Goal: Task Accomplishment & Management: Complete application form

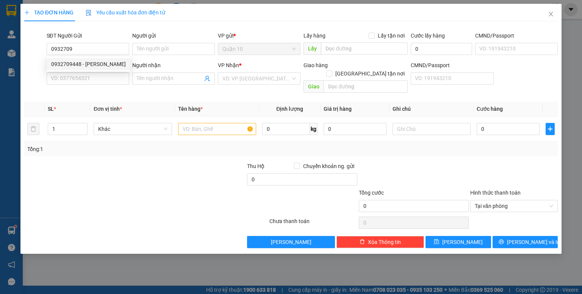
click at [99, 63] on div "0932709448 - [PERSON_NAME]" at bounding box center [88, 64] width 75 height 8
type input "0932709448"
type input "[PERSON_NAME]"
type input "075190010712"
type input "0963045138"
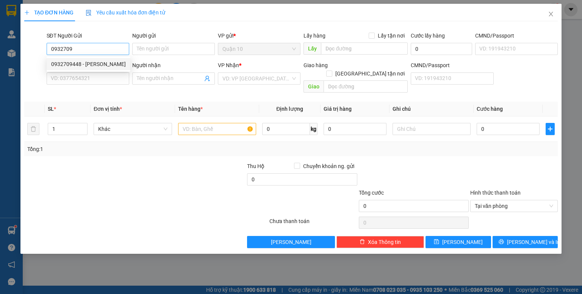
type input "nam"
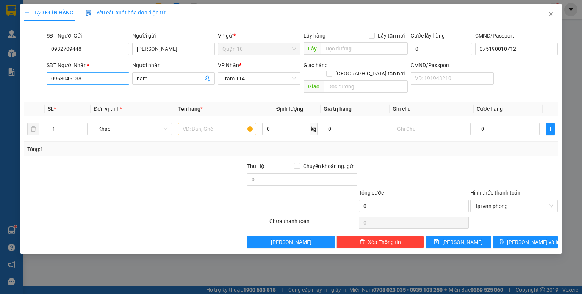
type input "0932709448"
click at [94, 83] on input "0963045138" at bounding box center [88, 78] width 83 height 12
click at [97, 77] on input "0" at bounding box center [88, 78] width 83 height 12
click at [94, 91] on div "0395223292 - huệ" at bounding box center [88, 93] width 74 height 8
type input "0395223292"
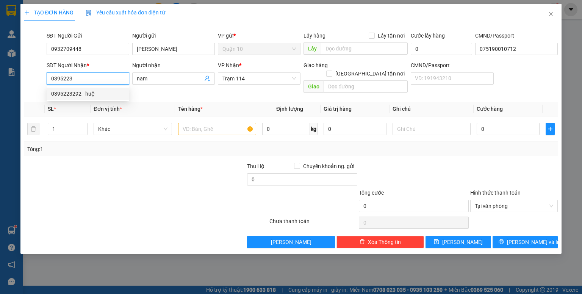
type input "huệ"
type input "0395223292"
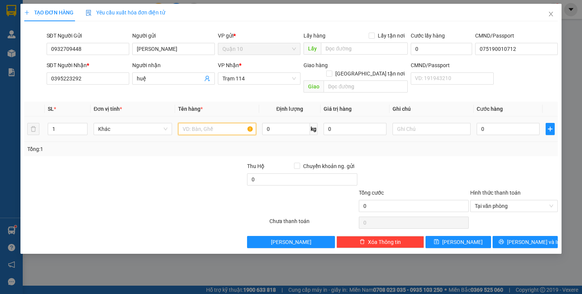
click at [235, 123] on input "text" at bounding box center [217, 129] width 78 height 12
type input "hộp xanh dầu nóng"
click at [327, 123] on input "0" at bounding box center [355, 129] width 63 height 12
type input "100.000"
drag, startPoint x: 458, startPoint y: 144, endPoint x: 482, endPoint y: 132, distance: 27.0
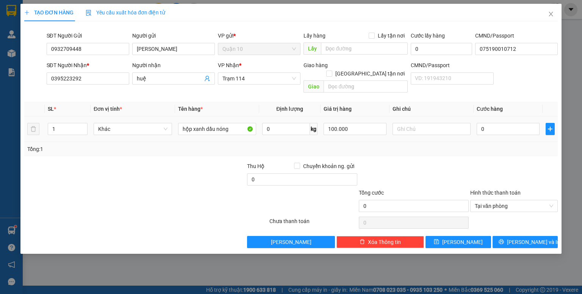
click at [460, 144] on div "Tổng: 1" at bounding box center [291, 149] width 534 height 14
click at [481, 123] on input "0" at bounding box center [508, 129] width 63 height 12
type input "4"
click at [476, 145] on div "Tổng: 1" at bounding box center [291, 149] width 528 height 8
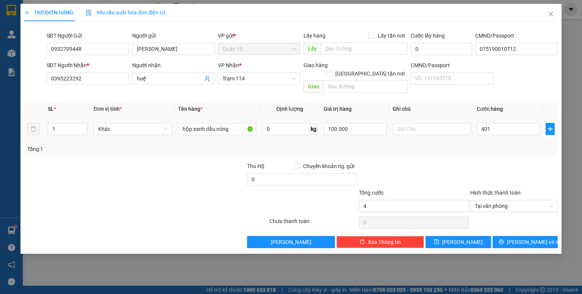
type input "401.000"
type input "4"
type input "40"
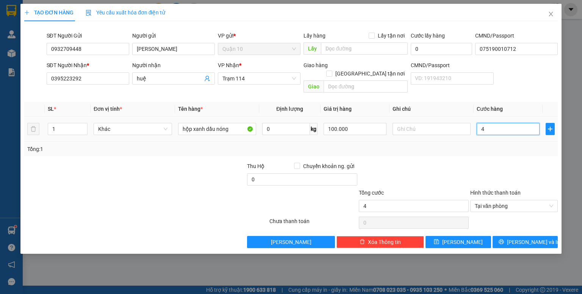
type input "40"
click at [479, 151] on div "Transit Pickup Surcharge Ids Transit Deliver Surcharge Ids Transit Deliver Surc…" at bounding box center [291, 137] width 534 height 221
type input "40.000"
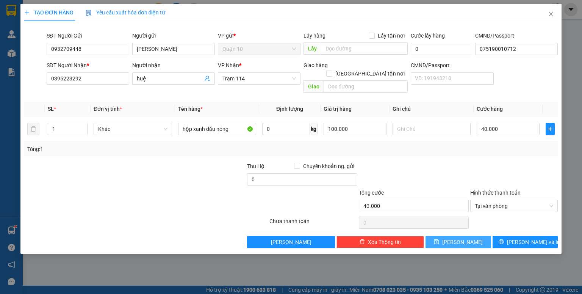
click at [457, 236] on button "[PERSON_NAME]" at bounding box center [459, 242] width 66 height 12
type input "0"
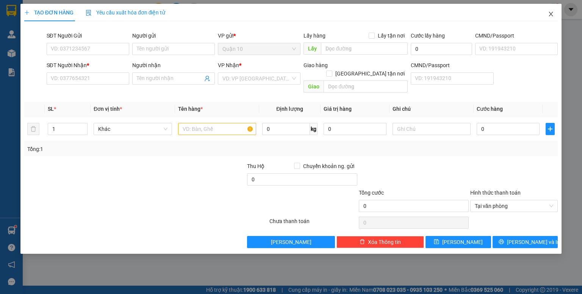
click at [552, 13] on icon "close" at bounding box center [551, 14] width 6 height 6
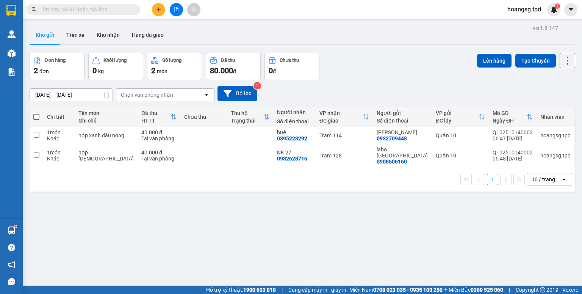
click at [546, 176] on div "10 / trang" at bounding box center [544, 180] width 24 height 8
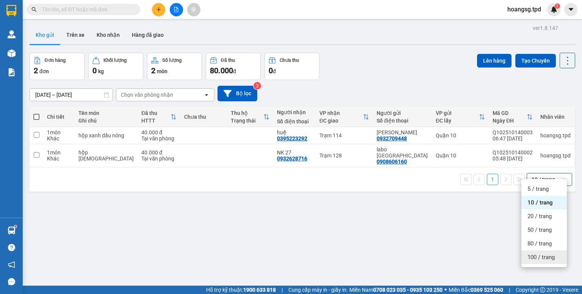
drag, startPoint x: 540, startPoint y: 254, endPoint x: 262, endPoint y: 190, distance: 284.9
click at [540, 254] on span "100 / trang" at bounding box center [541, 257] width 27 height 8
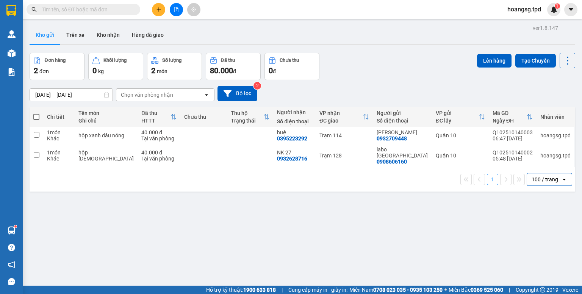
click at [37, 118] on span at bounding box center [36, 117] width 6 height 6
click at [36, 113] on input "checkbox" at bounding box center [36, 113] width 0 height 0
checkbox input "true"
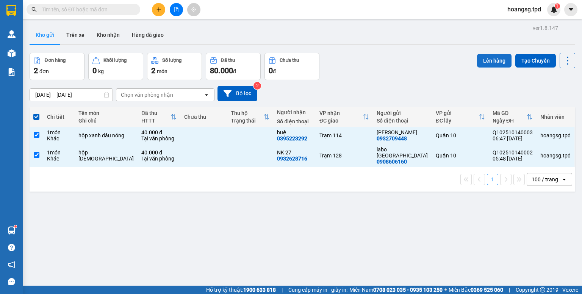
click at [479, 57] on button "Lên hàng" at bounding box center [494, 61] width 35 height 14
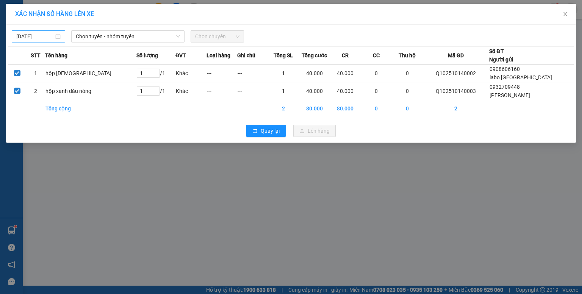
click at [23, 39] on input "[DATE]" at bounding box center [35, 36] width 38 height 8
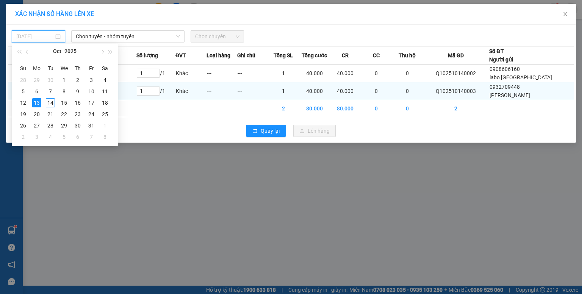
click at [53, 103] on div "14" at bounding box center [50, 102] width 9 height 9
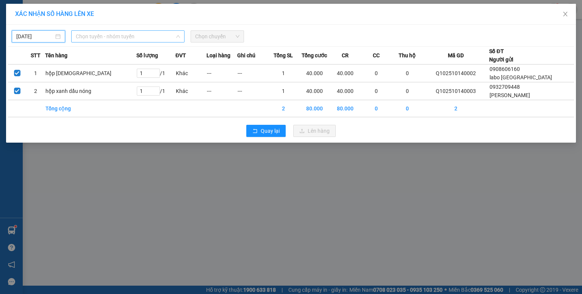
click at [115, 35] on span "Chọn tuyến - nhóm tuyến" at bounding box center [128, 36] width 104 height 11
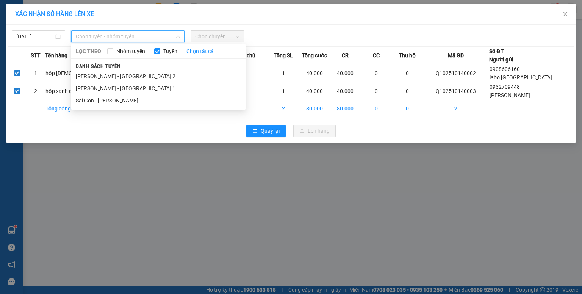
type input "[DATE]"
click at [97, 101] on li "Sài Gòn - [PERSON_NAME]" at bounding box center [158, 100] width 174 height 12
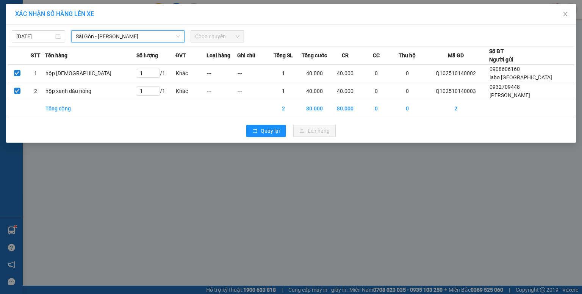
click at [206, 37] on span "Chọn chuyến" at bounding box center [217, 36] width 44 height 11
click at [204, 39] on span "Chọn chuyến" at bounding box center [217, 36] width 44 height 11
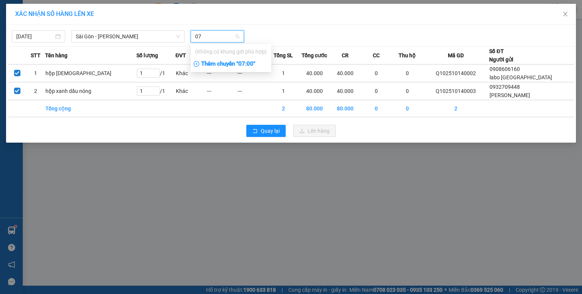
type input "07"
click at [214, 62] on div "Thêm chuyến " 07:00 "" at bounding box center [231, 64] width 81 height 13
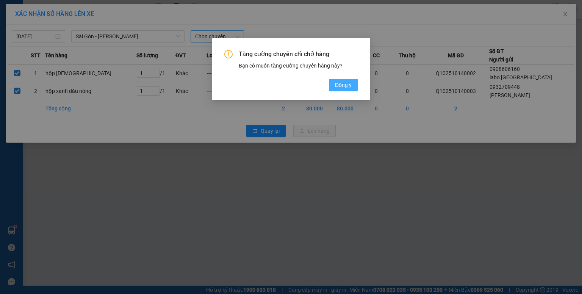
drag, startPoint x: 334, startPoint y: 83, endPoint x: 330, endPoint y: 80, distance: 5.2
click at [334, 83] on button "Đồng ý" at bounding box center [343, 85] width 29 height 12
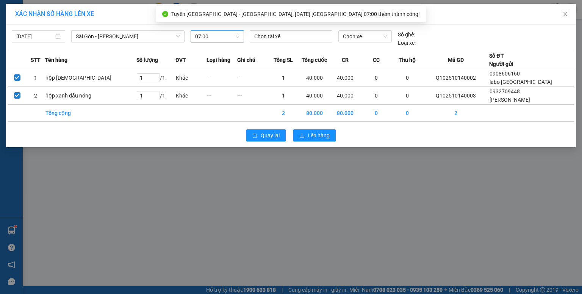
click at [226, 35] on span "07:00" at bounding box center [217, 36] width 44 height 11
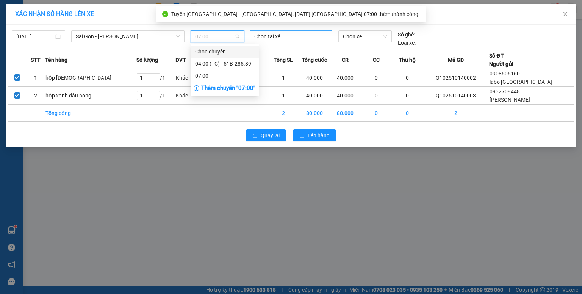
click at [258, 35] on div at bounding box center [291, 36] width 79 height 9
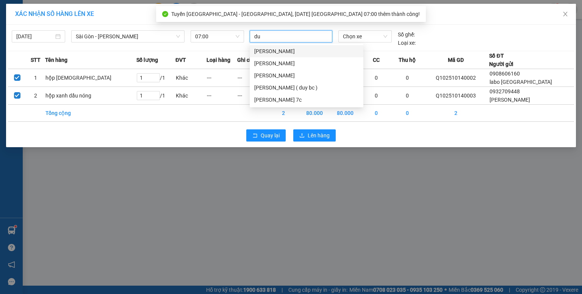
type input "duy"
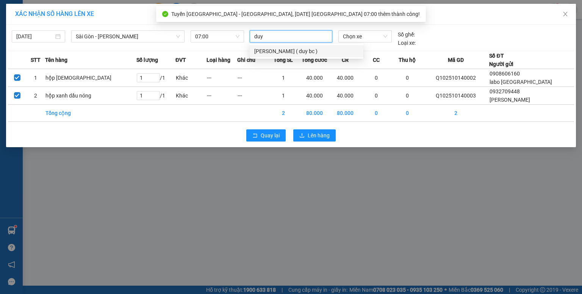
click at [264, 50] on div "[PERSON_NAME] ( duy bc )" at bounding box center [306, 51] width 105 height 8
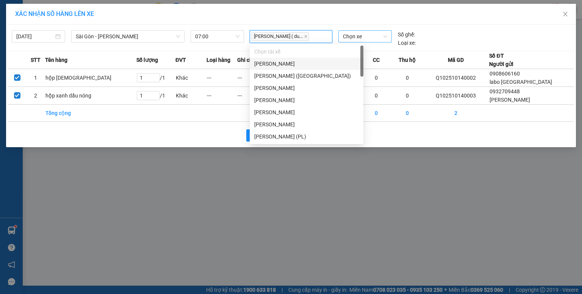
click at [355, 36] on span "Chọn xe" at bounding box center [365, 36] width 44 height 11
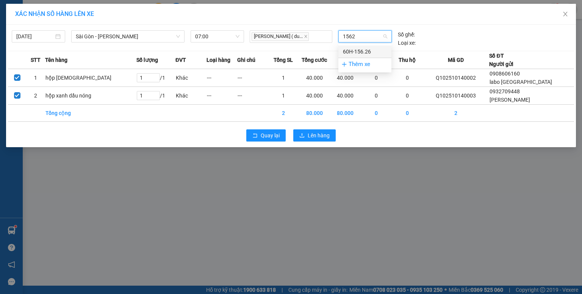
type input "15626"
drag, startPoint x: 357, startPoint y: 51, endPoint x: 339, endPoint y: 83, distance: 36.4
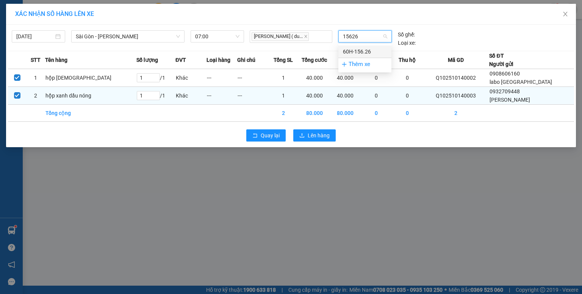
click at [357, 52] on div "60H-156.26" at bounding box center [365, 51] width 44 height 8
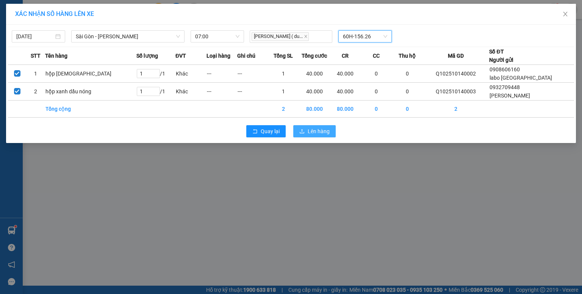
drag, startPoint x: 317, startPoint y: 131, endPoint x: 313, endPoint y: 127, distance: 4.8
click at [316, 131] on span "Lên hàng" at bounding box center [319, 131] width 22 height 8
